Goal: Task Accomplishment & Management: Use online tool/utility

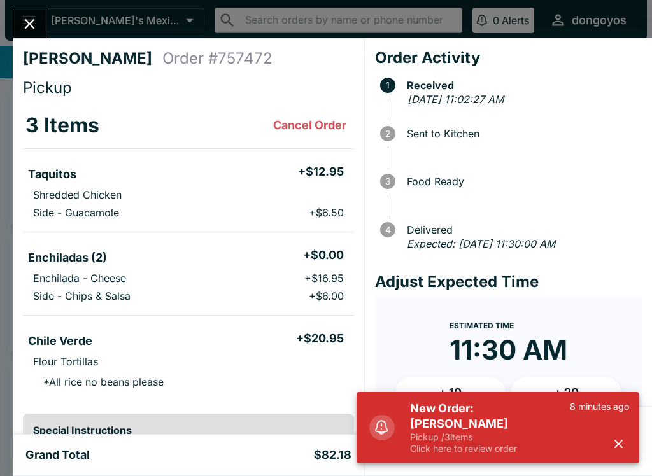
click at [637, 438] on div "New Order: [PERSON_NAME] Pickup / 3 items Click here to review order 8 minutes …" at bounding box center [498, 427] width 283 height 71
click at [615, 443] on icon "button" at bounding box center [618, 444] width 15 height 15
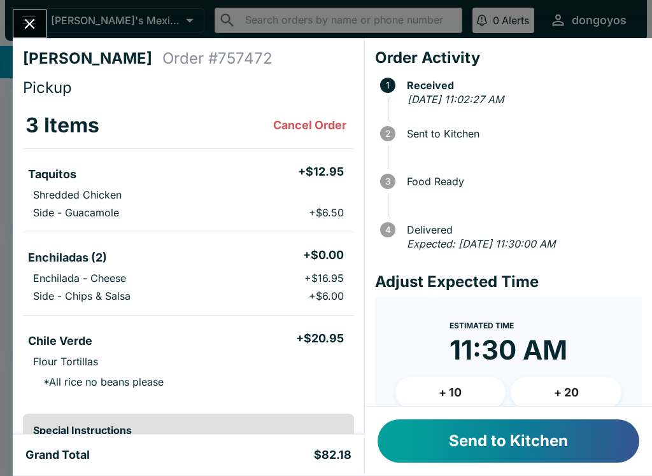
click at [541, 436] on button "Send to Kitchen" at bounding box center [509, 441] width 262 height 43
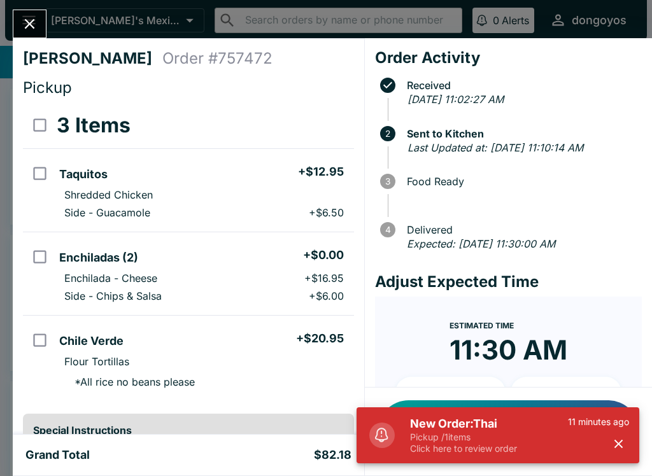
click at [620, 461] on div "New Order: Thai Pickup / 1 items Click here to review order 11 minutes ago" at bounding box center [498, 436] width 283 height 56
click at [618, 453] on button "button" at bounding box center [618, 444] width 21 height 21
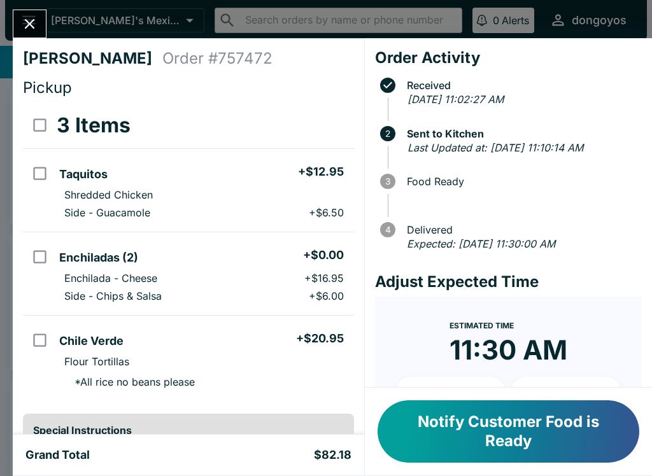
click at [539, 446] on button "Notify Customer Food is Ready" at bounding box center [509, 432] width 262 height 62
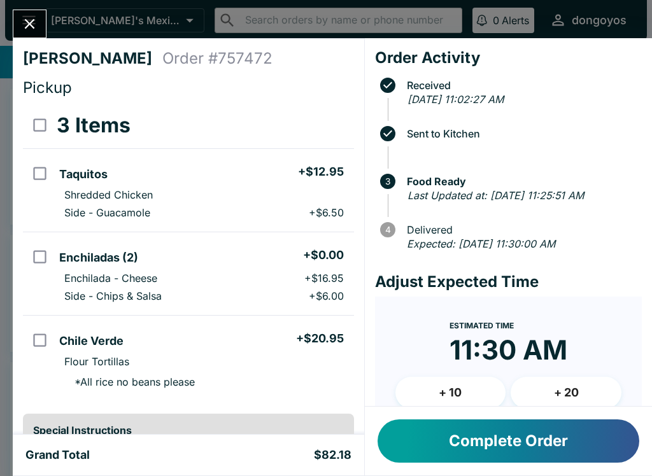
click at [544, 456] on button "Complete Order" at bounding box center [509, 441] width 262 height 43
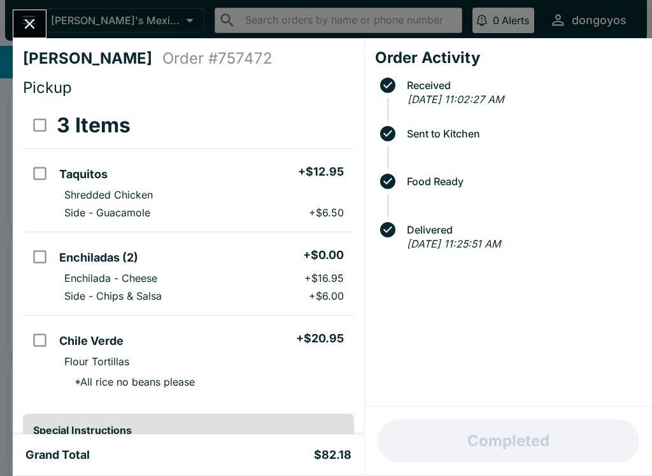
click at [544, 455] on div "Completed" at bounding box center [508, 441] width 287 height 69
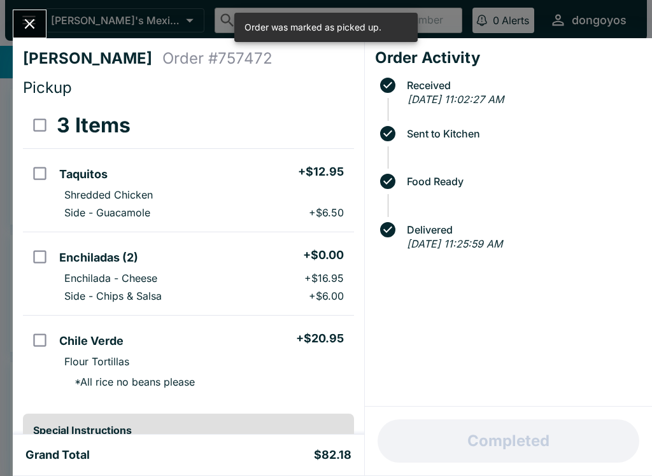
click at [31, 27] on icon "Close" at bounding box center [29, 23] width 17 height 17
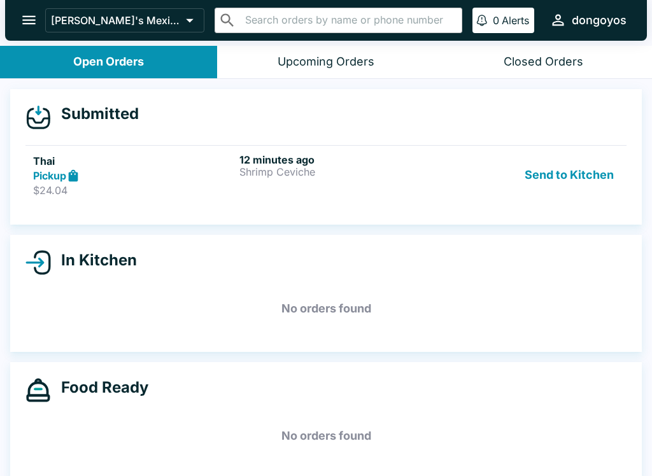
click at [136, 188] on p "$24.04" at bounding box center [133, 190] width 201 height 13
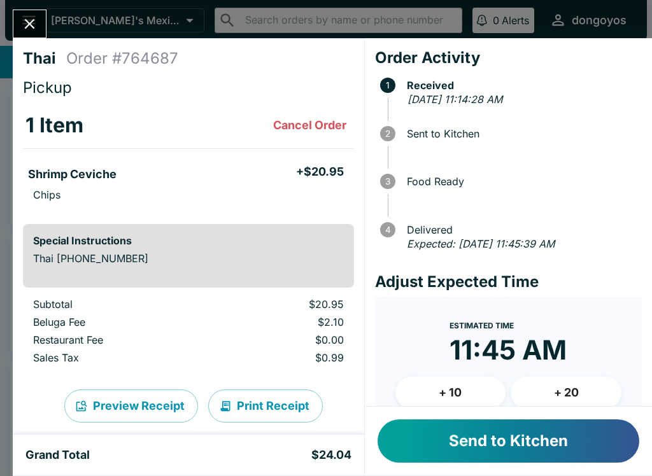
click at [521, 439] on button "Send to Kitchen" at bounding box center [509, 441] width 262 height 43
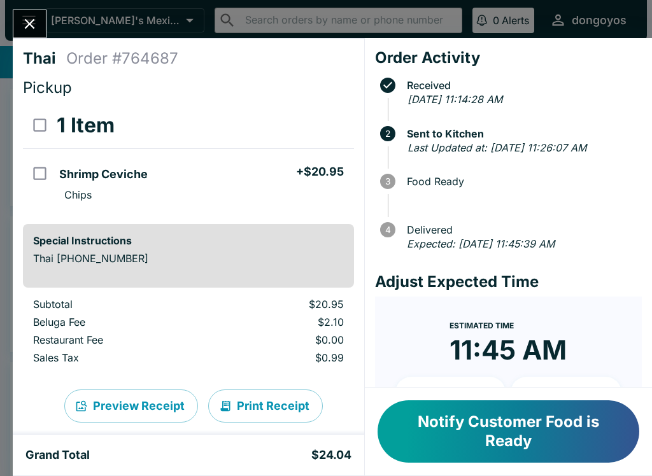
click at [501, 425] on button "Notify Customer Food is Ready" at bounding box center [509, 432] width 262 height 62
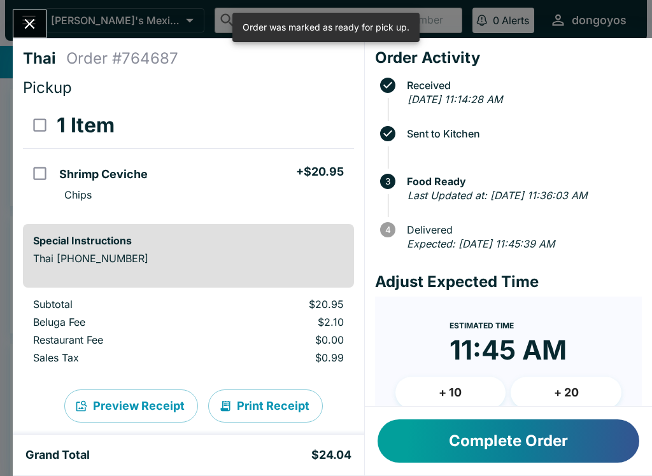
click at [486, 444] on button "Complete Order" at bounding box center [509, 441] width 262 height 43
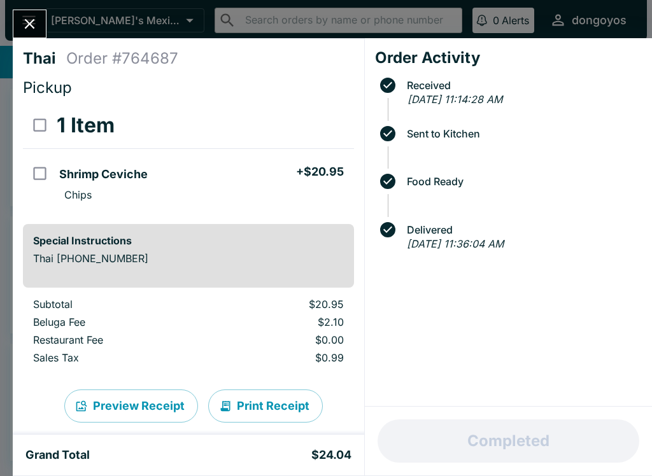
click at [31, 31] on icon "Close" at bounding box center [29, 23] width 17 height 17
